Goal: Task Accomplishment & Management: Use online tool/utility

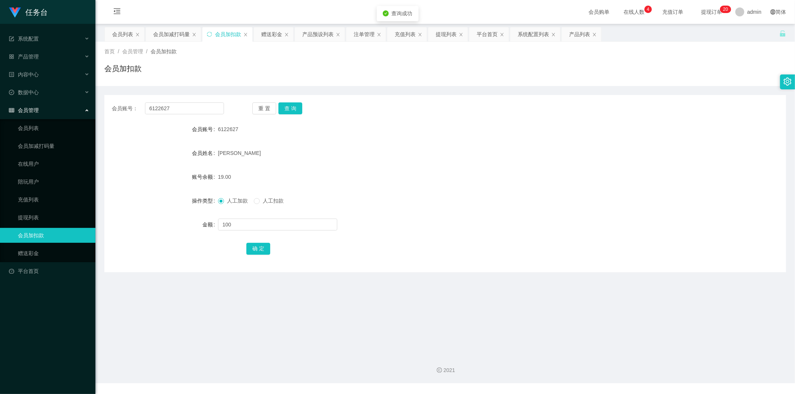
type input "100"
click at [252, 247] on button "确 定" at bounding box center [258, 249] width 24 height 12
click at [190, 34] on div "会员加减打码量" at bounding box center [173, 34] width 55 height 14
click at [175, 38] on div "会员加减打码量" at bounding box center [171, 34] width 37 height 14
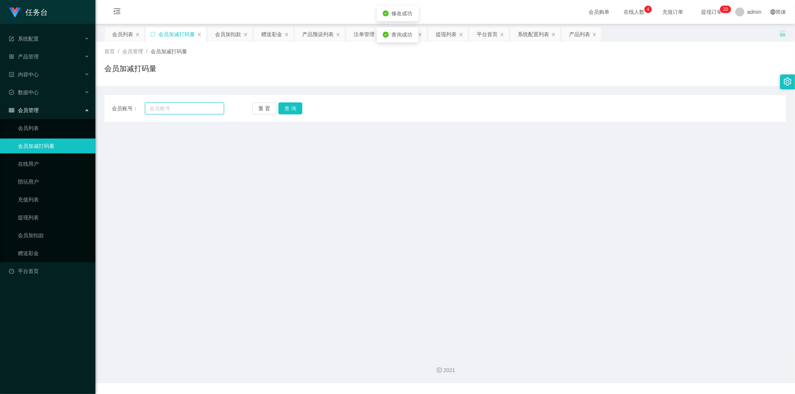
click at [189, 110] on input "text" at bounding box center [184, 108] width 79 height 12
paste input "6122627"
type input "6122627"
click at [287, 111] on button "查 询" at bounding box center [290, 108] width 24 height 12
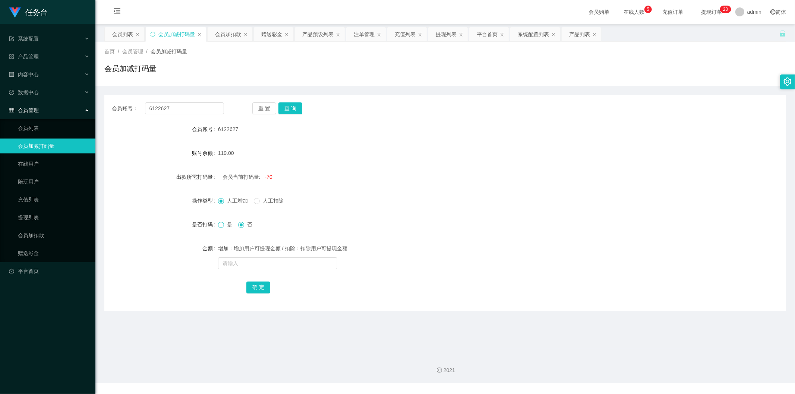
click at [219, 228] on span at bounding box center [221, 225] width 6 height 6
click at [271, 202] on span "人工扣除" at bounding box center [273, 201] width 27 height 6
click at [250, 265] on input "text" at bounding box center [277, 264] width 119 height 12
type input "300000"
click at [255, 286] on button "确 定" at bounding box center [258, 288] width 24 height 12
